Goal: Browse casually

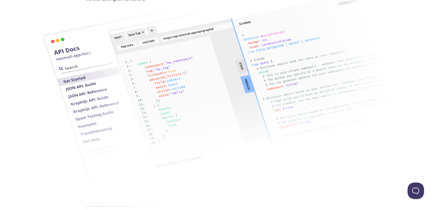
scroll to position [769, 0]
click at [241, 66] on img at bounding box center [256, 77] width 303 height 196
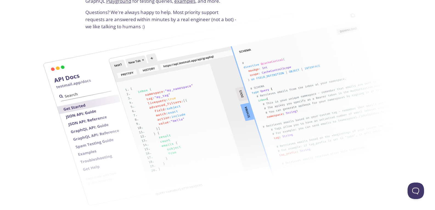
scroll to position [741, 0]
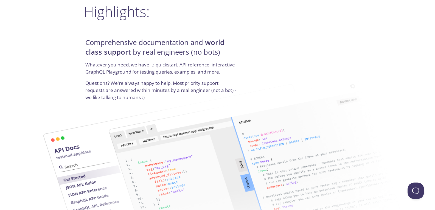
scroll to position [661, 0]
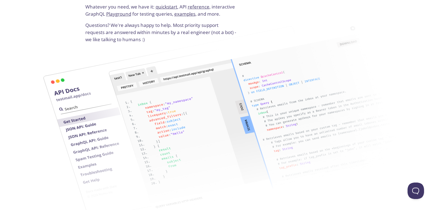
scroll to position [741, 0]
